Goal: Find specific page/section

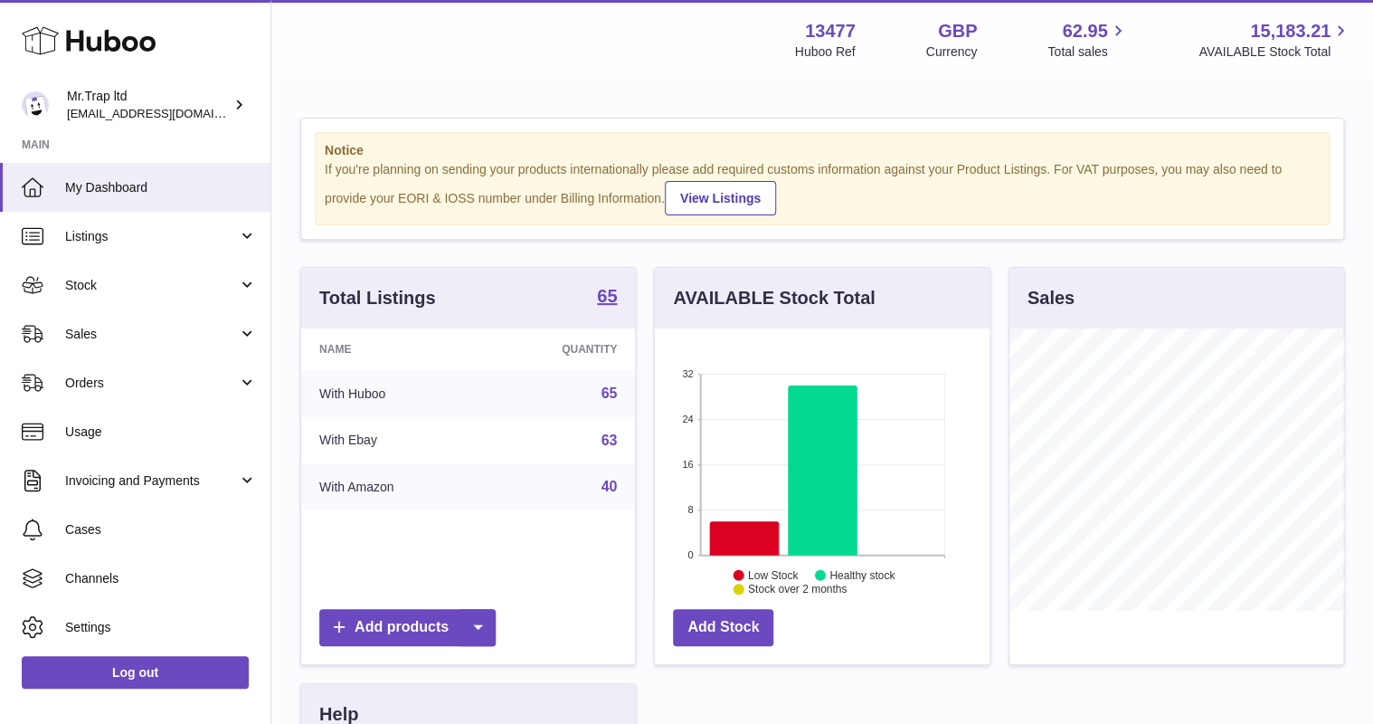
scroll to position [282, 334]
click at [106, 347] on link "Sales" at bounding box center [135, 333] width 270 height 49
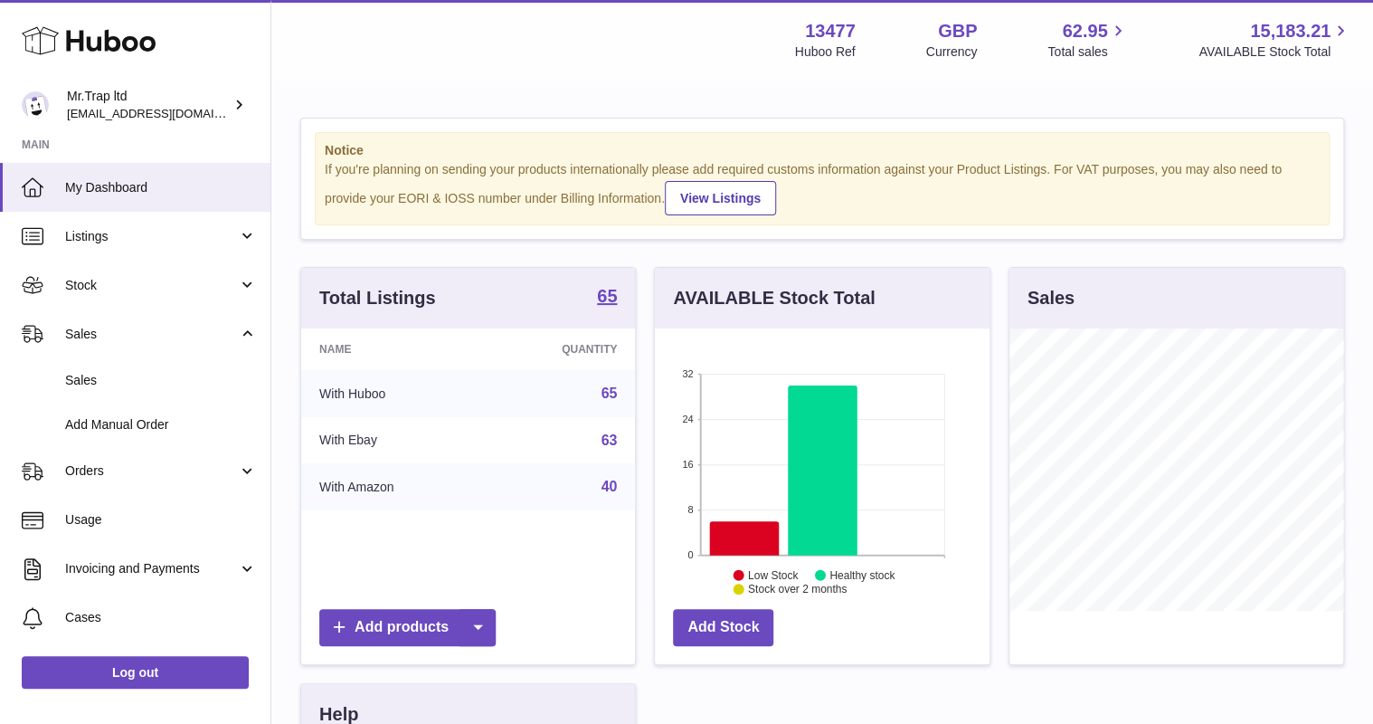
click at [107, 369] on link "Sales" at bounding box center [135, 380] width 270 height 44
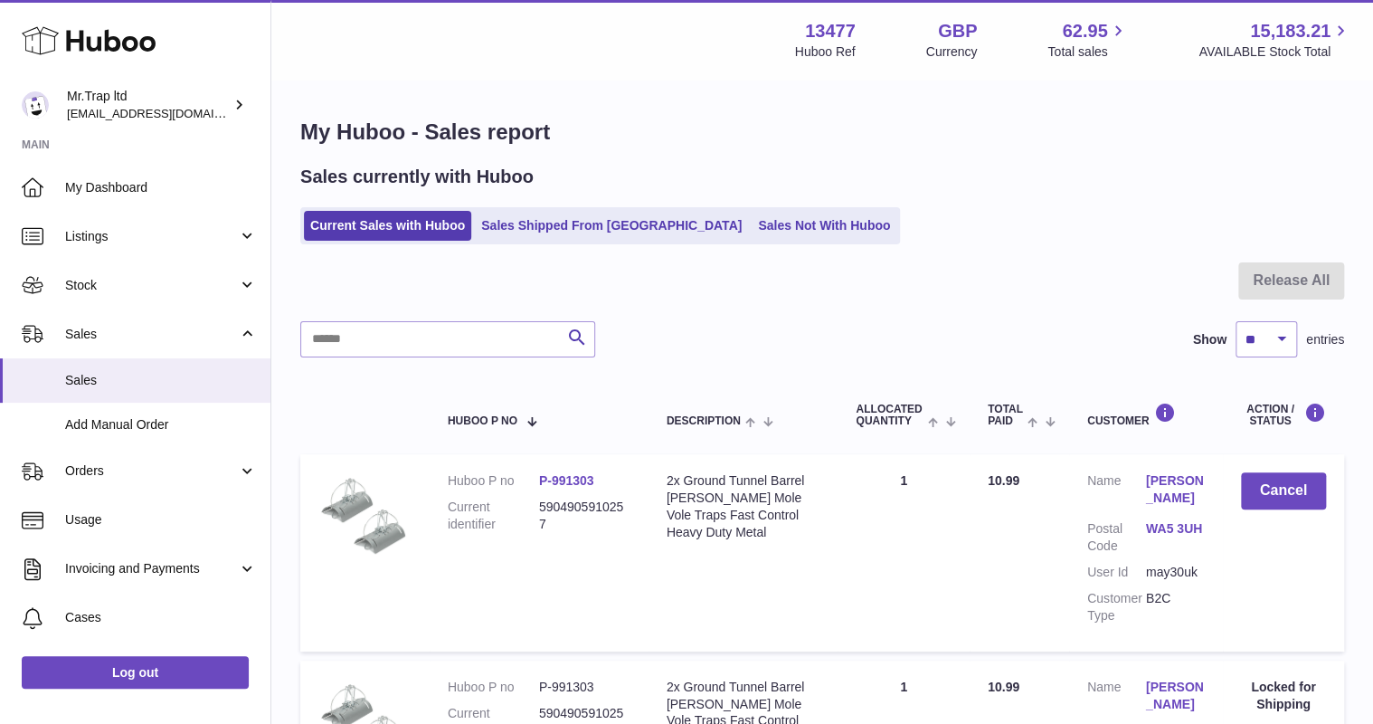
click at [781, 226] on link "Sales Not With Huboo" at bounding box center [824, 226] width 145 height 30
